Goal: Information Seeking & Learning: Compare options

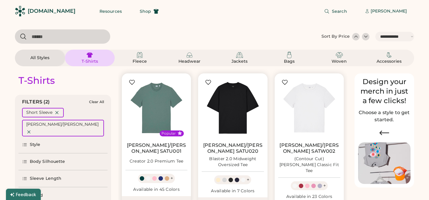
select select "*****"
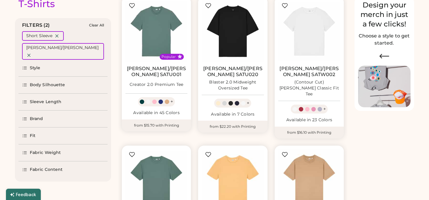
scroll to position [72, 0]
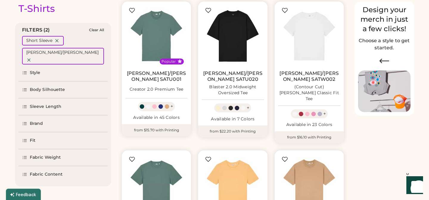
click at [37, 121] on div "Brand" at bounding box center [36, 124] width 13 height 6
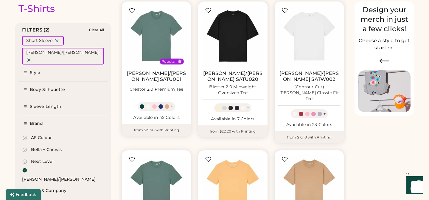
click at [24, 168] on icon at bounding box center [24, 170] width 5 height 5
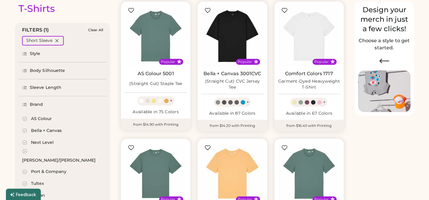
click at [41, 131] on div "Bella + Canvas" at bounding box center [46, 131] width 31 height 6
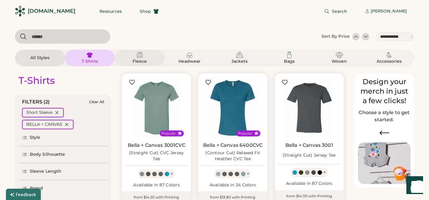
click at [140, 55] on img at bounding box center [139, 54] width 7 height 7
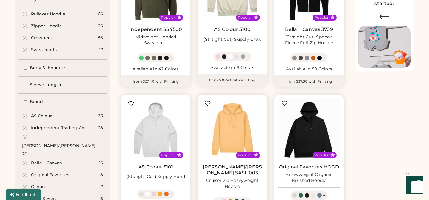
scroll to position [119, 0]
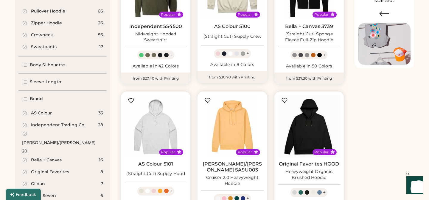
click at [51, 157] on div "Bella + Canvas" at bounding box center [46, 160] width 31 height 6
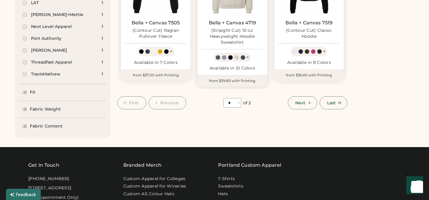
scroll to position [567, 0]
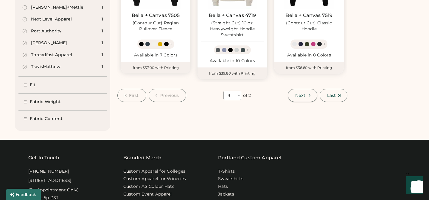
click at [302, 93] on span "Next" at bounding box center [300, 95] width 10 height 4
select select "*"
